Goal: Information Seeking & Learning: Learn about a topic

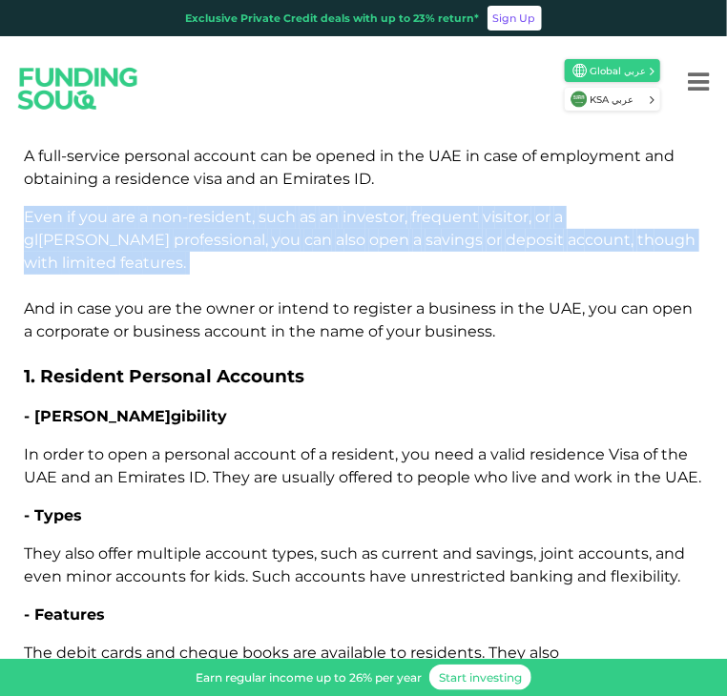
scroll to position [1950, 0]
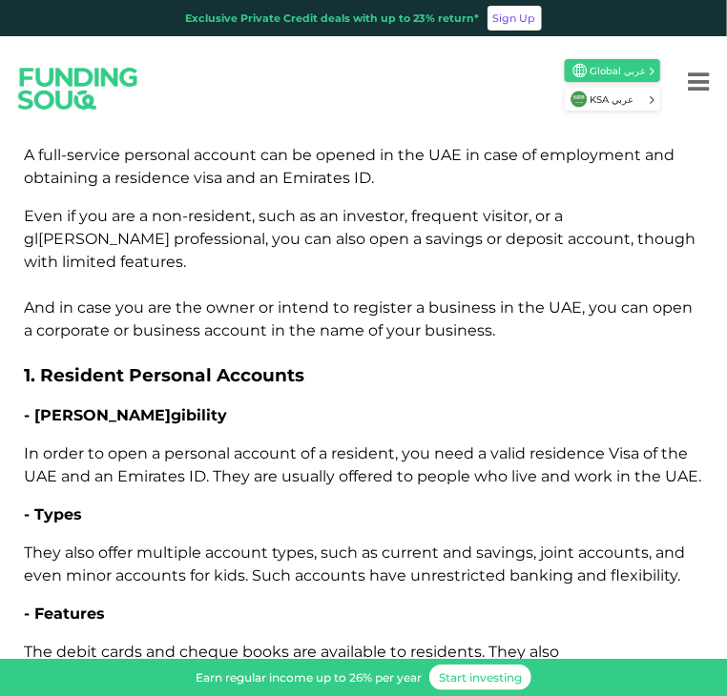
click at [497, 360] on h3 "1. Resident Personal Accounts" at bounding box center [363, 374] width 679 height 29
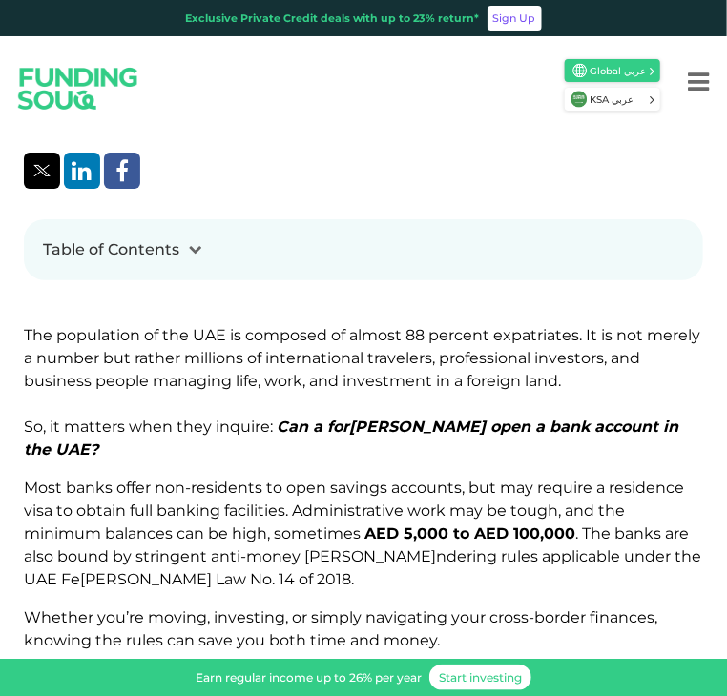
scroll to position [710, 0]
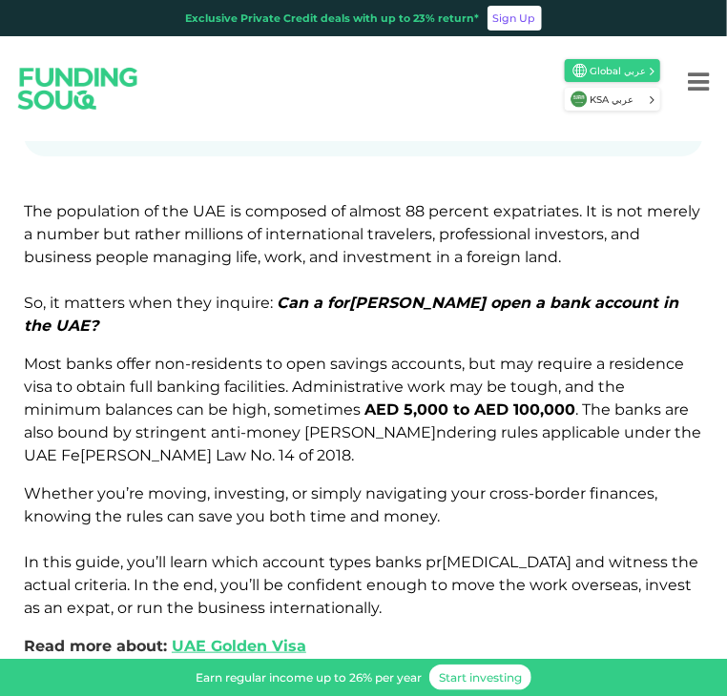
click at [113, 378] on span "ob tain" at bounding box center [101, 387] width 50 height 18
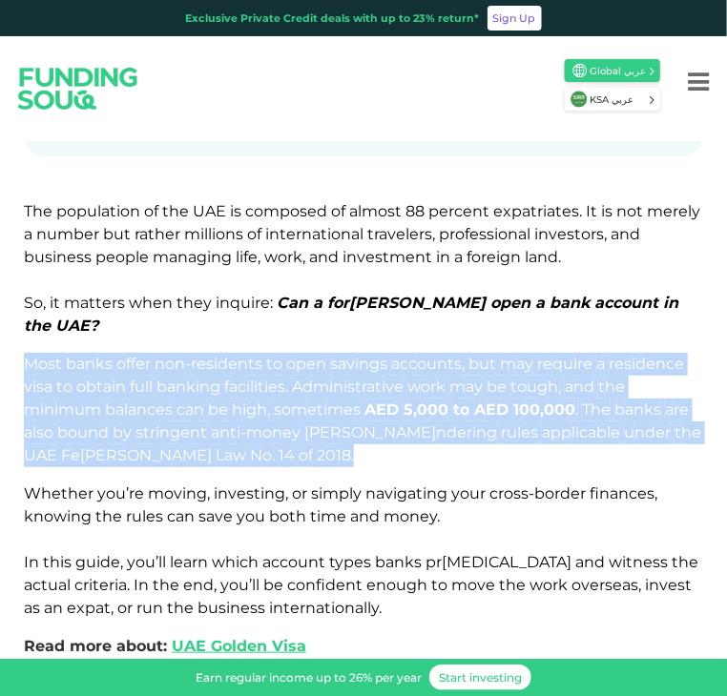
click at [113, 378] on span "ob tain" at bounding box center [101, 387] width 50 height 18
copy div "M ost b anks o ffer non- residents to o pen sa vings acc ounts, b ut m ay re qu…"
click at [372, 353] on p "M ost b anks o ffer non- residents to o pen sa vings acc ounts, b ut m ay re qu…" at bounding box center [363, 410] width 679 height 114
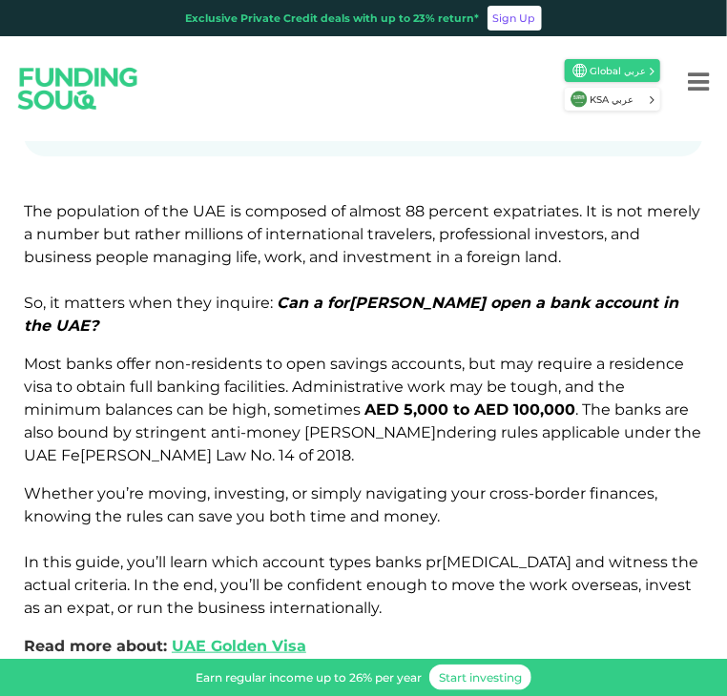
click at [271, 353] on p "M ost b anks o ffer non- residents to o pen sa vings acc ounts, b ut m ay re qu…" at bounding box center [363, 410] width 679 height 114
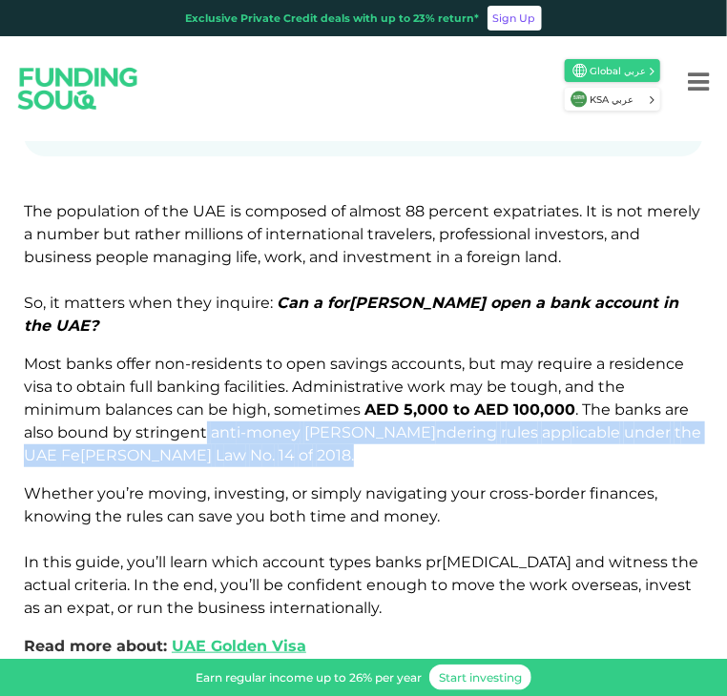
drag, startPoint x: 203, startPoint y: 330, endPoint x: 236, endPoint y: 349, distance: 38.4
click at [236, 353] on p "M ost b anks o ffer non- residents to o pen sa vings acc ounts, b ut m ay re qu…" at bounding box center [363, 410] width 679 height 114
copy span "ant i-money [PERSON_NAME] ndering r ules app licable u nder t he U AE [PERSON_N…"
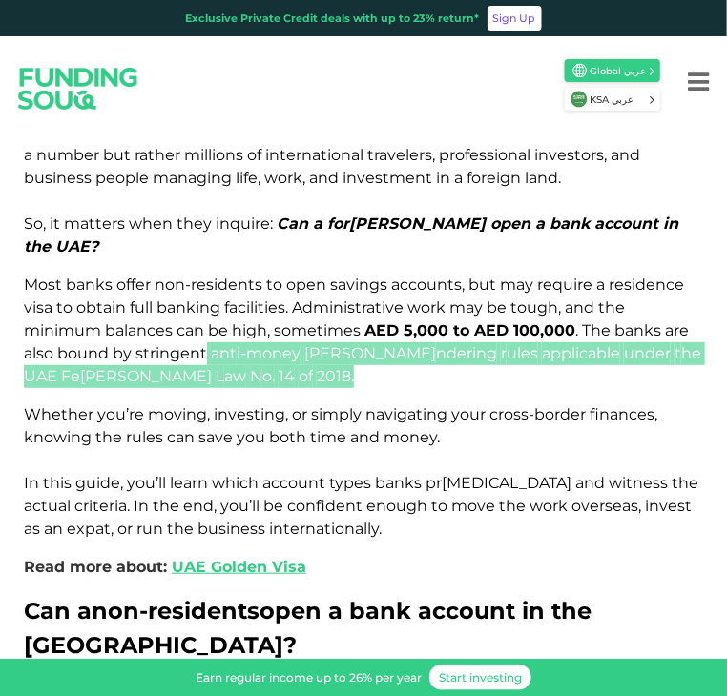
scroll to position [997, 0]
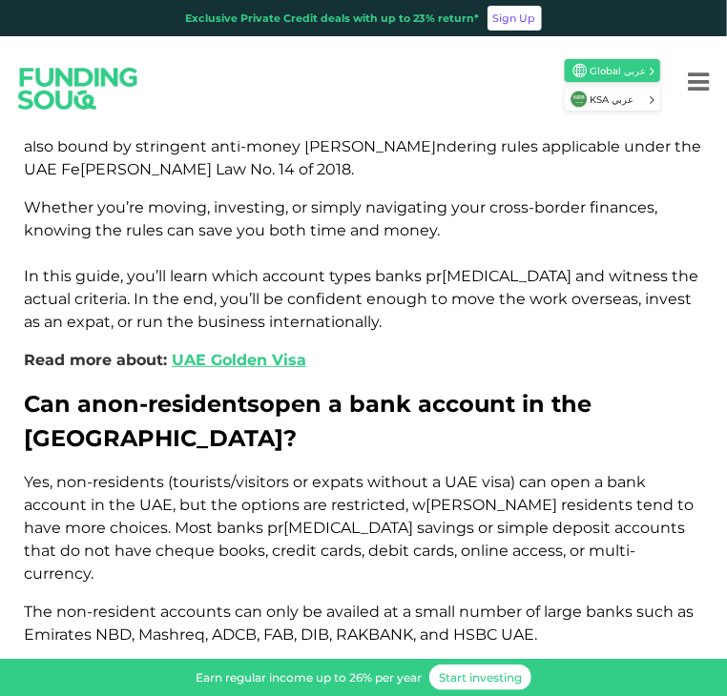
click at [324, 139] on div "For Investors For Businesses More About Us Global عربي" at bounding box center [363, 88] width 727 height 105
